Goal: Find specific page/section: Find specific page/section

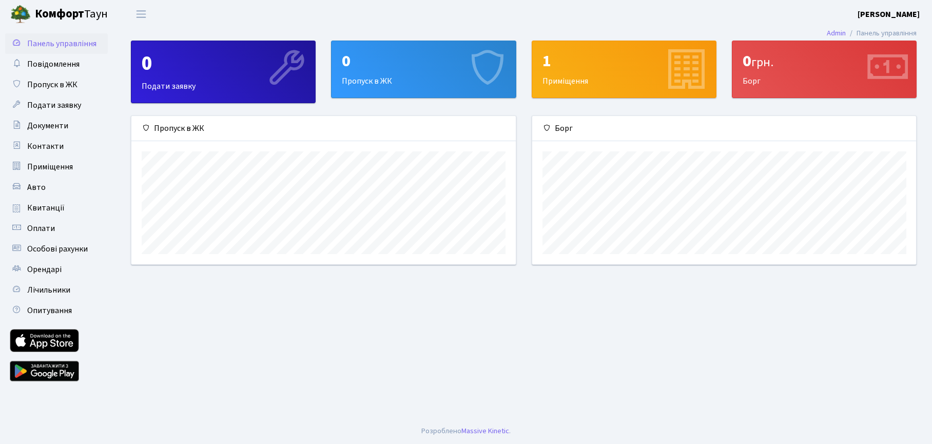
scroll to position [148, 384]
click at [560, 71] on div "1" at bounding box center [623, 60] width 163 height 19
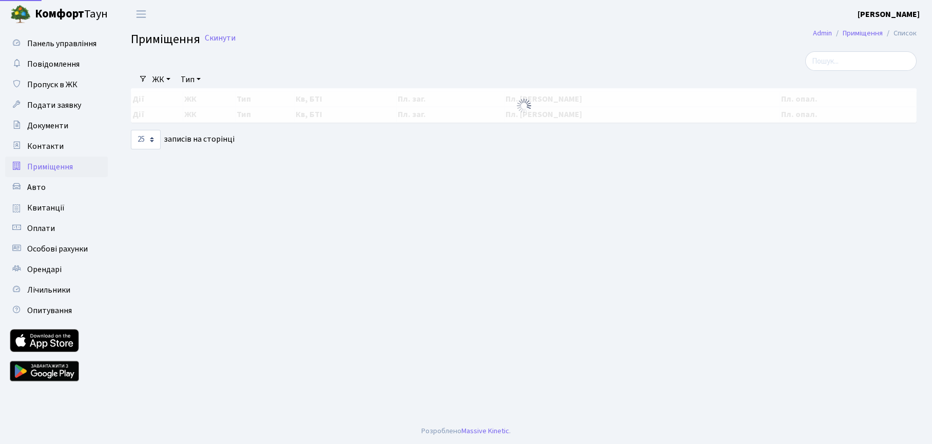
select select "25"
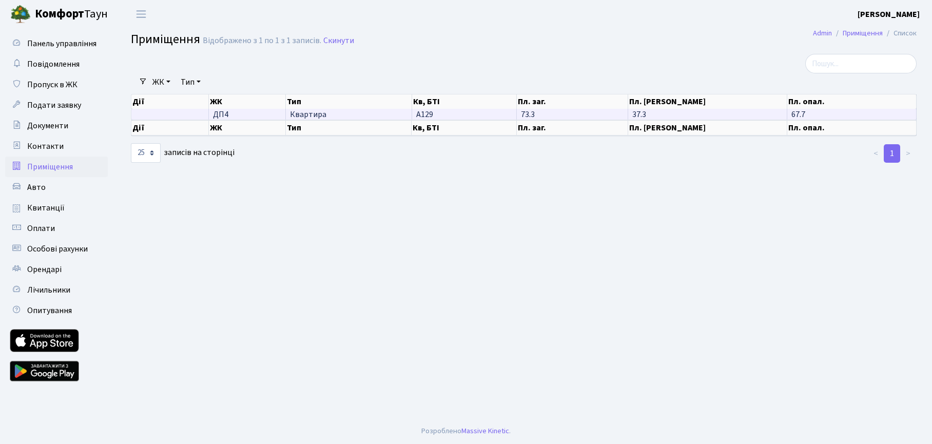
click at [301, 114] on span "Квартира" at bounding box center [349, 114] width 118 height 8
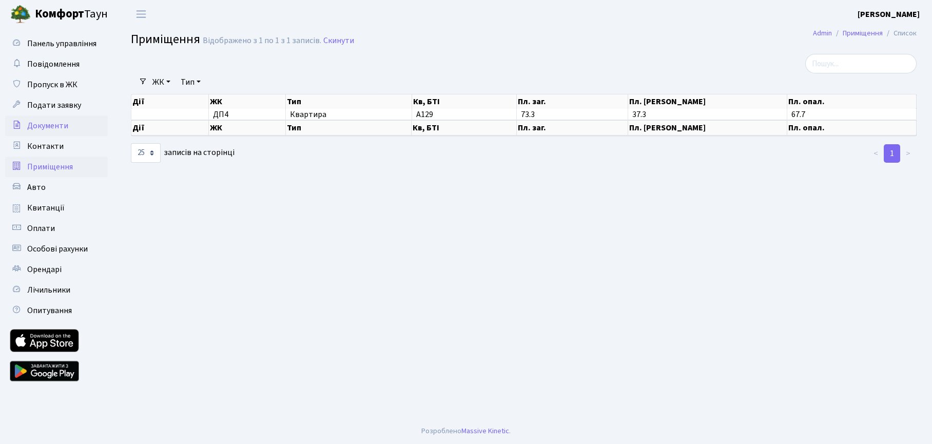
click at [58, 121] on span "Документи" at bounding box center [47, 125] width 41 height 11
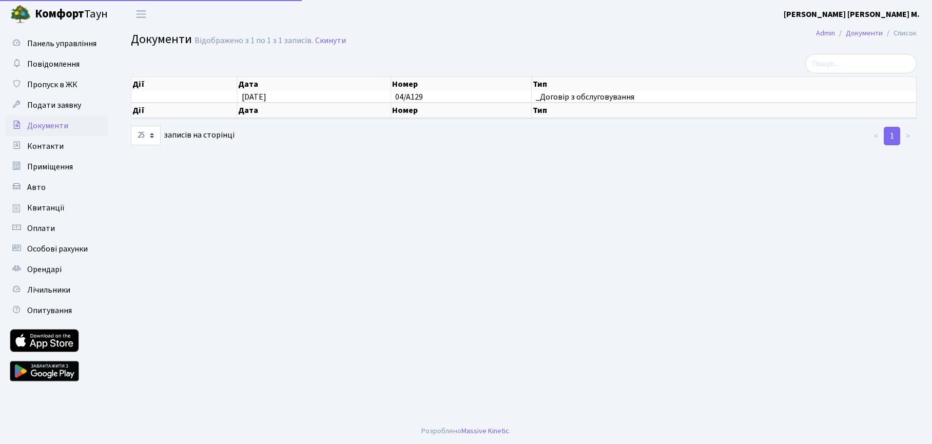
select select "25"
click at [57, 85] on span "Пропуск в ЖК" at bounding box center [52, 84] width 50 height 11
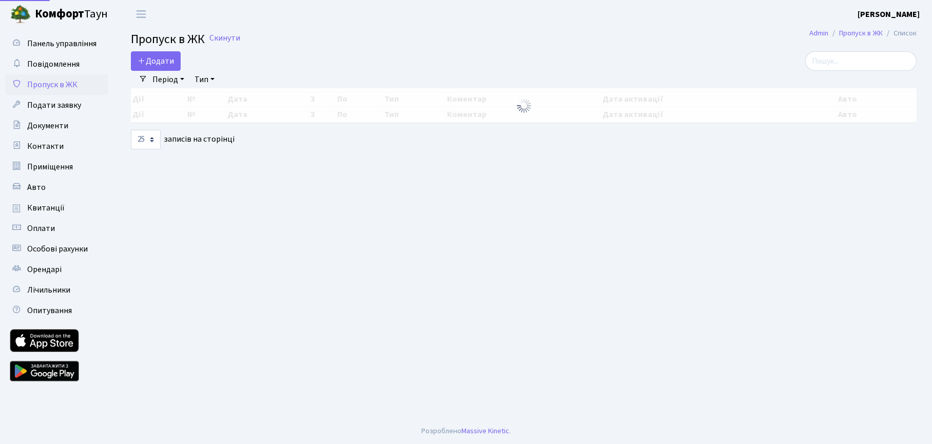
select select "25"
